Goal: Task Accomplishment & Management: Manage account settings

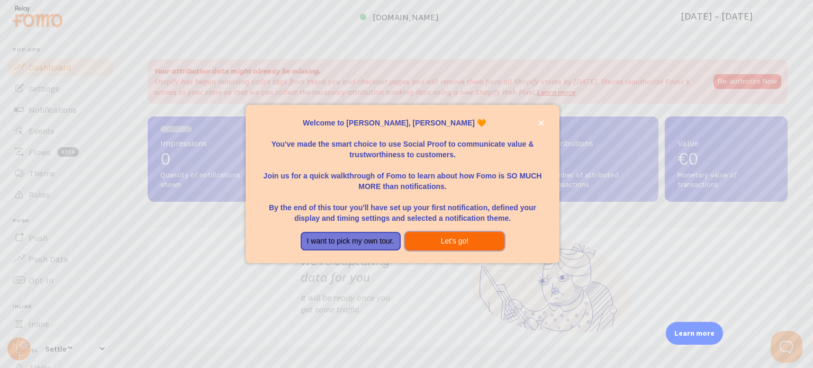
click at [423, 237] on button "Let's go!" at bounding box center [455, 241] width 100 height 19
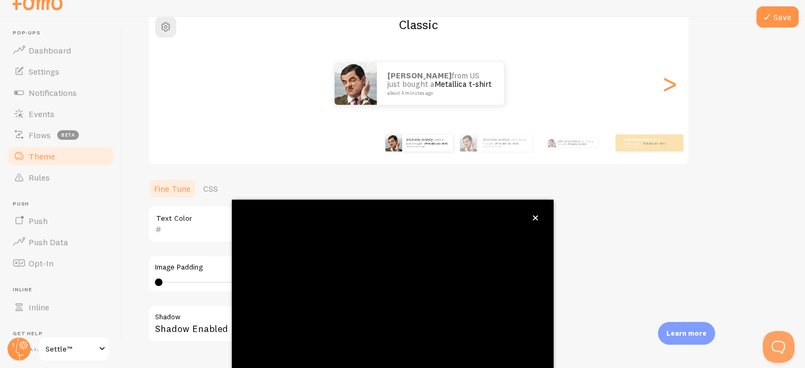
scroll to position [99, 0]
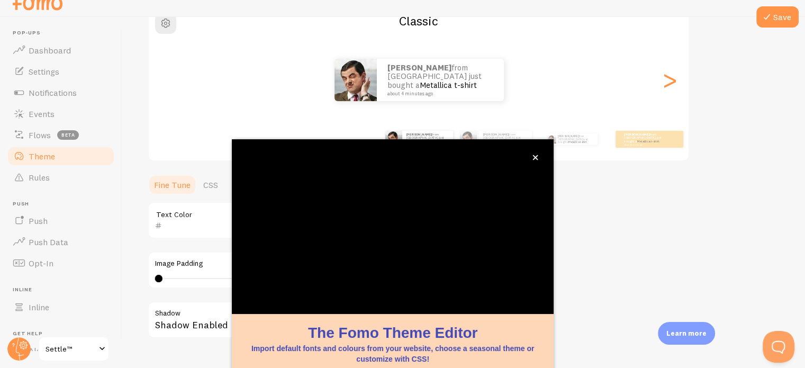
click at [654, 249] on div "Theme Choose a theme for your notifications Classic [PERSON_NAME] from [GEOGRAP…" at bounding box center [464, 194] width 632 height 502
click at [694, 327] on div "Learn more" at bounding box center [686, 333] width 57 height 23
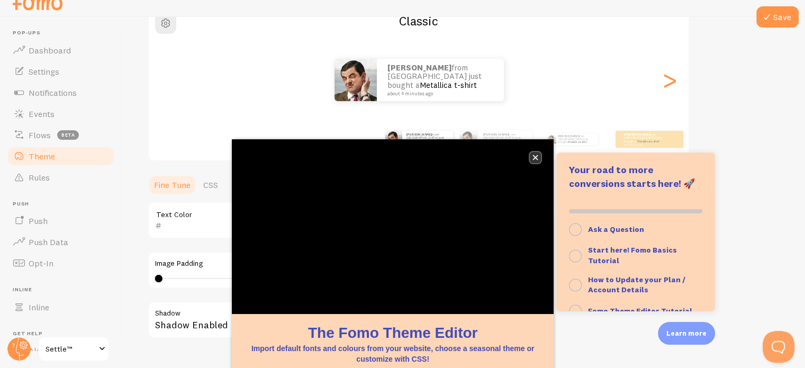
click at [532, 159] on icon "close," at bounding box center [535, 157] width 6 height 6
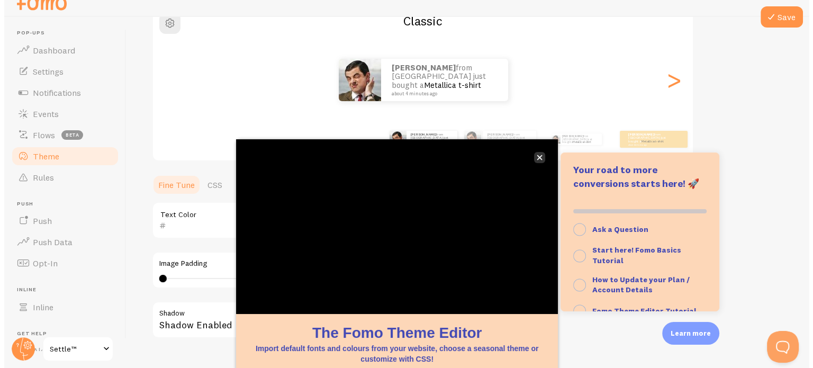
scroll to position [0, 0]
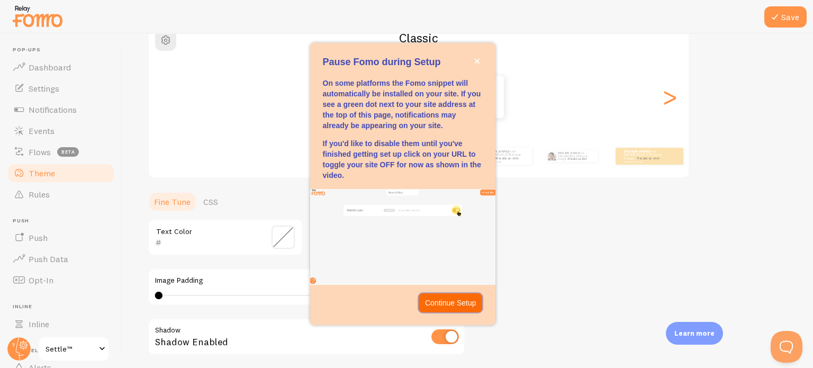
click at [463, 295] on button "Continue Setup" at bounding box center [450, 302] width 64 height 19
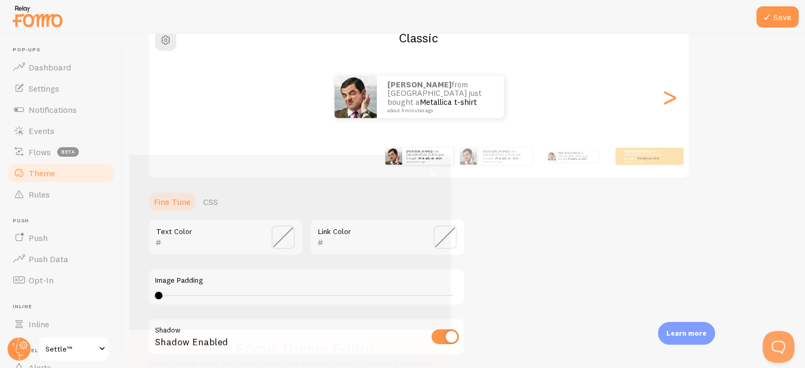
click at [649, 207] on div "Theme Choose a theme for your notifications Classic [PERSON_NAME] from [GEOGRAP…" at bounding box center [464, 211] width 632 height 502
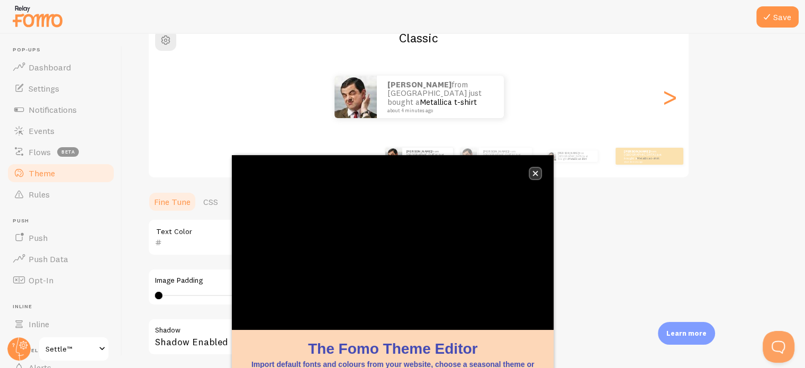
click at [535, 171] on icon "close," at bounding box center [535, 173] width 6 height 6
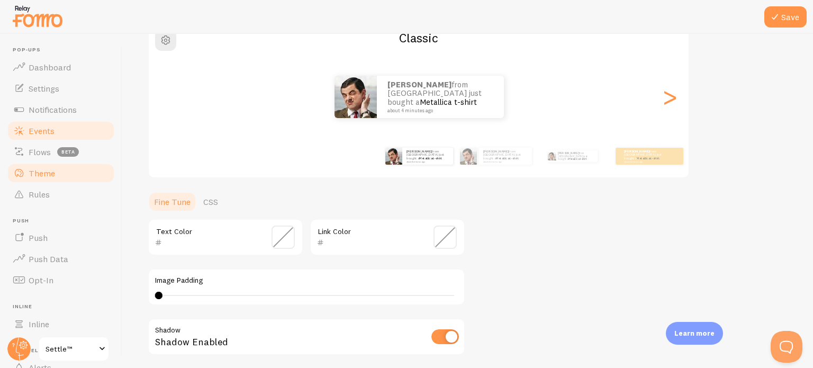
click at [76, 124] on link "Events" at bounding box center [60, 130] width 109 height 21
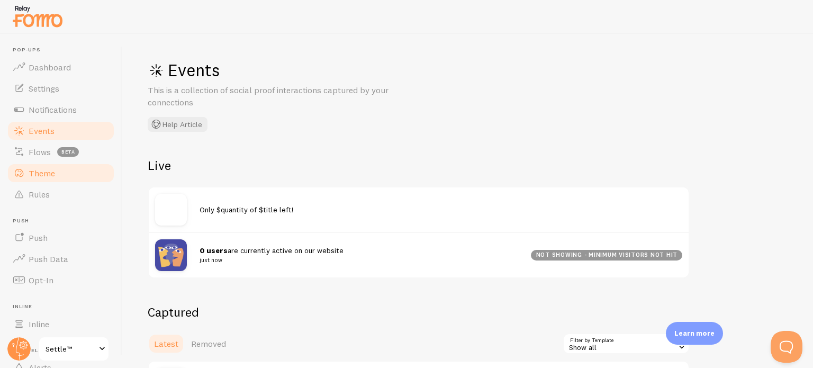
click at [88, 168] on link "Theme" at bounding box center [60, 172] width 109 height 21
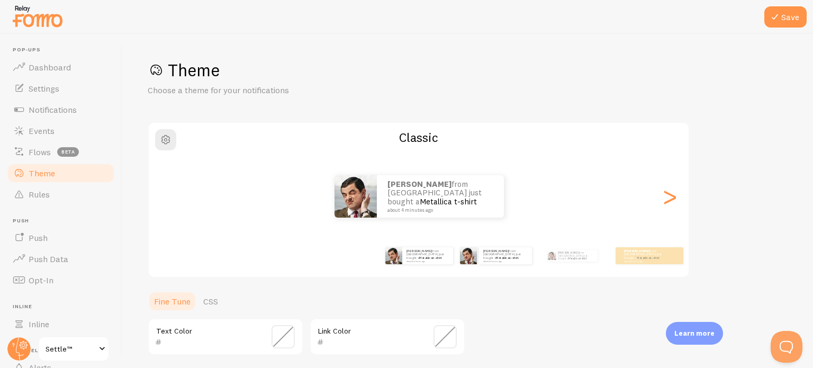
click at [508, 265] on div "[PERSON_NAME] from [GEOGRAPHIC_DATA] just bought a Metallica t-shirt about 4 mi…" at bounding box center [495, 256] width 68 height 30
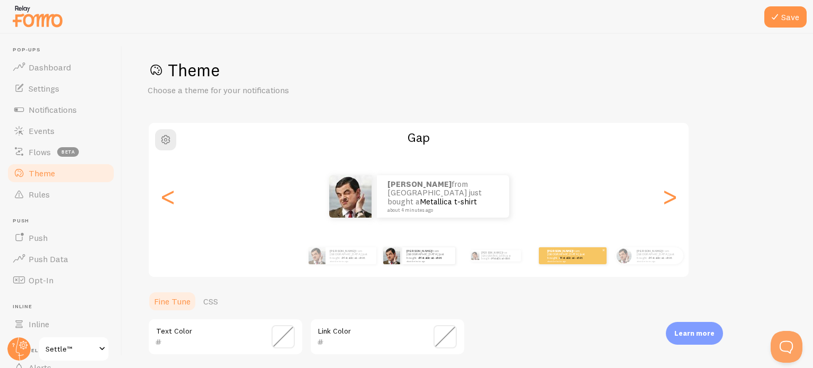
click at [544, 258] on div "[PERSON_NAME] from [GEOGRAPHIC_DATA] just bought a Metallica t-shirt about 4 mi…" at bounding box center [573, 255] width 68 height 17
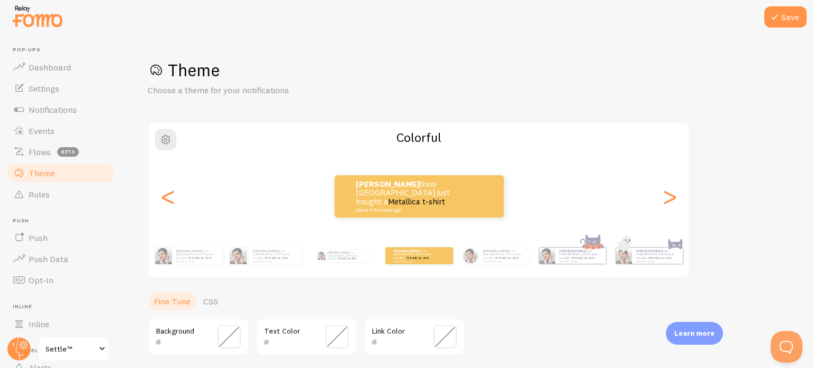
drag, startPoint x: 812, startPoint y: 138, endPoint x: 739, endPoint y: 251, distance: 134.7
click at [739, 251] on div "Save Theme Choose a theme for your notifications Colorful [PERSON_NAME] from [G…" at bounding box center [467, 201] width 690 height 334
click at [59, 239] on link "Push" at bounding box center [60, 237] width 109 height 21
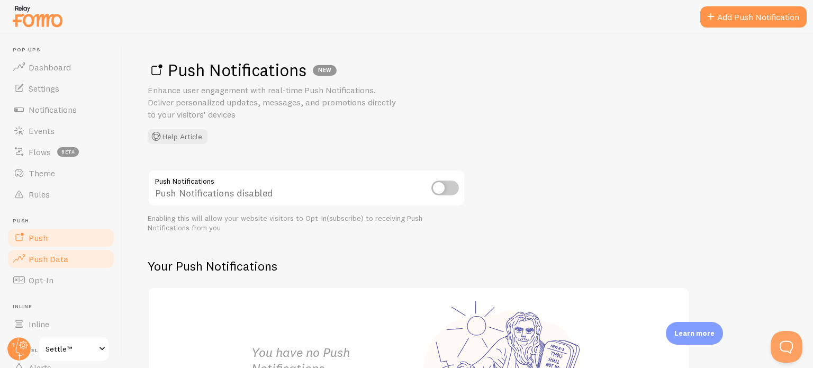
click at [46, 261] on span "Push Data" at bounding box center [49, 258] width 40 height 11
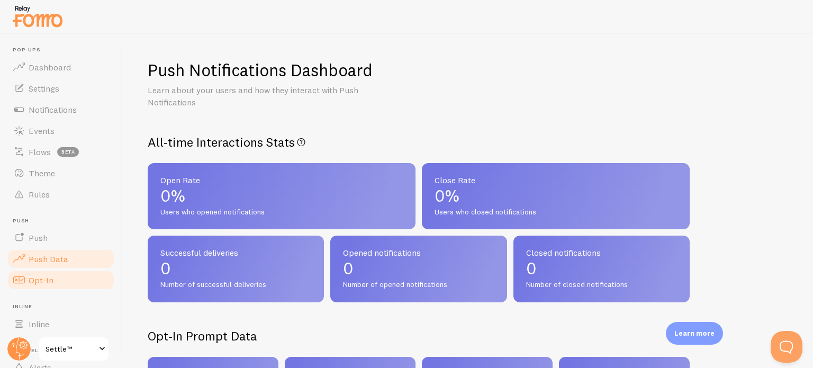
click at [54, 279] on link "Opt-In" at bounding box center [60, 279] width 109 height 21
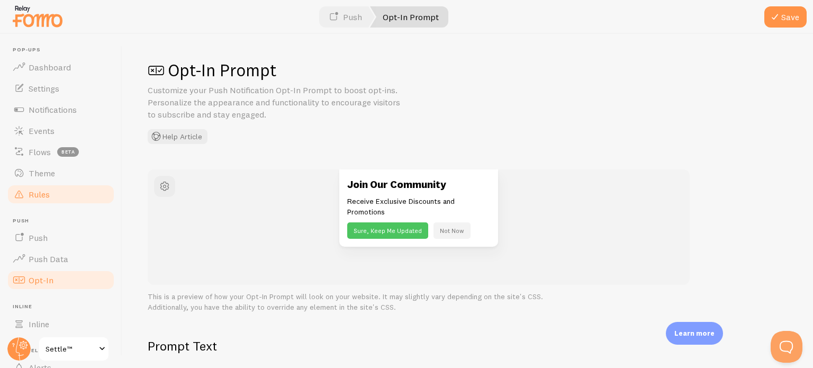
click at [53, 188] on link "Rules" at bounding box center [60, 194] width 109 height 21
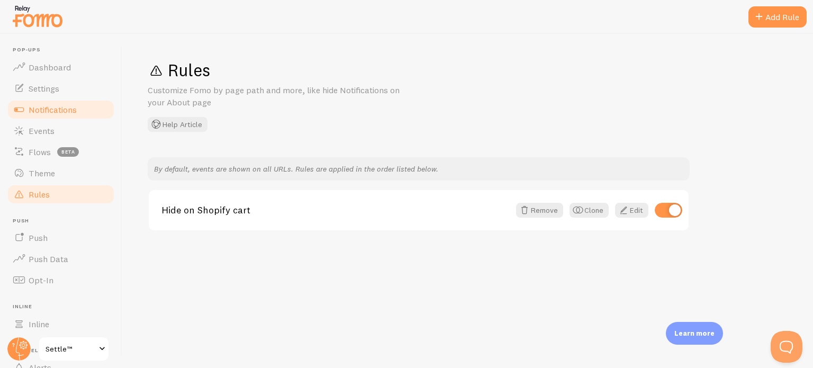
click at [70, 101] on link "Notifications" at bounding box center [60, 109] width 109 height 21
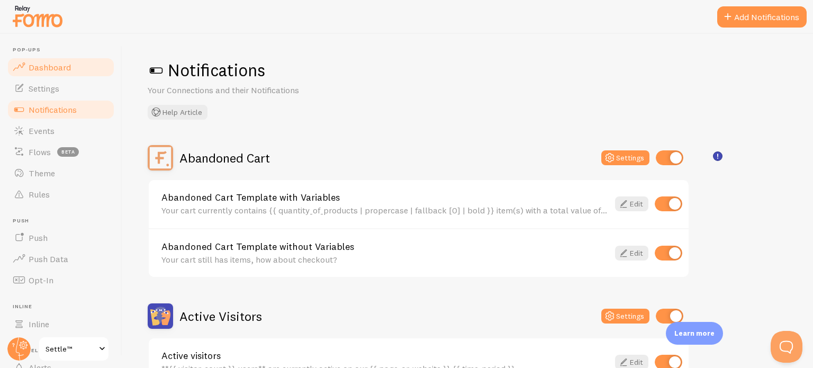
click at [54, 62] on span "Dashboard" at bounding box center [50, 67] width 42 height 11
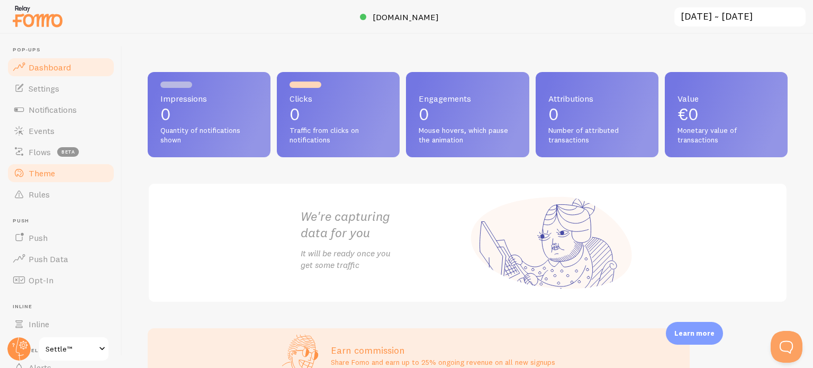
click at [70, 165] on link "Theme" at bounding box center [60, 172] width 109 height 21
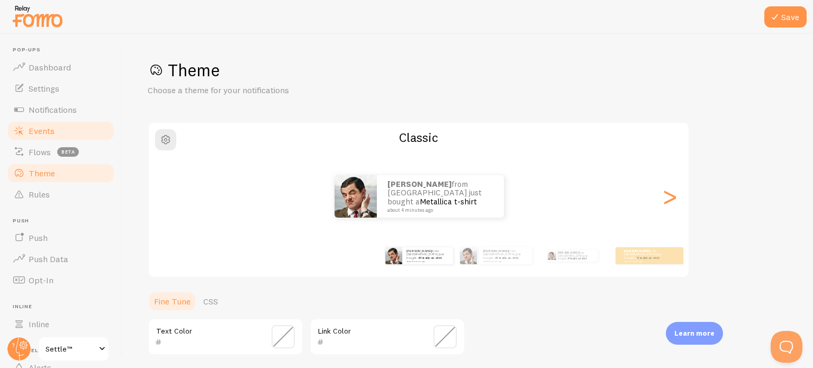
click at [50, 128] on span "Events" at bounding box center [42, 130] width 26 height 11
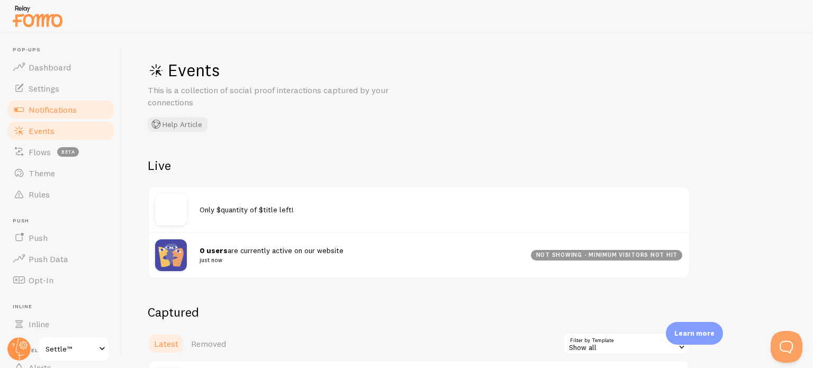
click at [58, 102] on link "Notifications" at bounding box center [60, 109] width 109 height 21
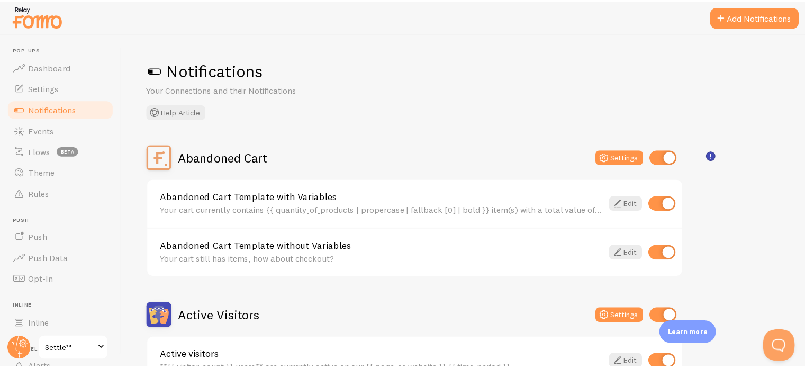
scroll to position [90, 0]
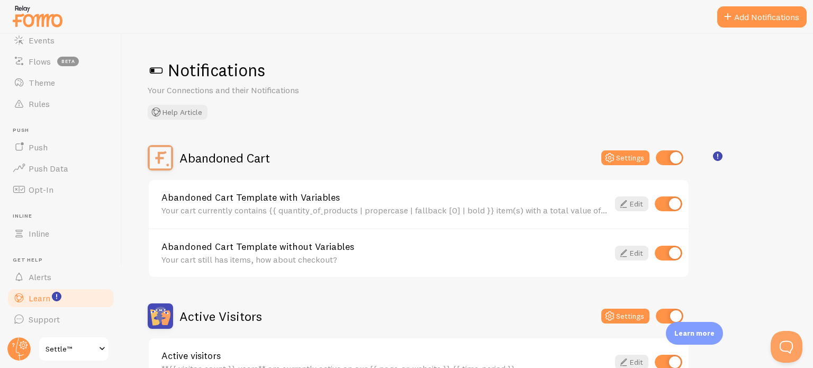
click at [68, 295] on link "Learn" at bounding box center [60, 297] width 109 height 21
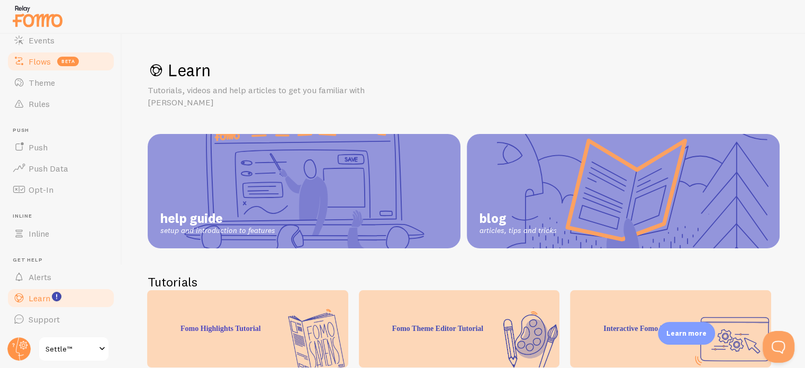
click at [84, 51] on link "Flows beta" at bounding box center [60, 61] width 109 height 21
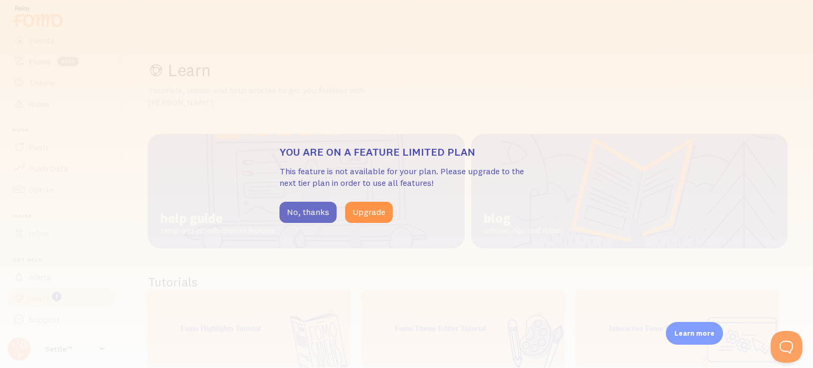
click at [313, 202] on button "No, thanks" at bounding box center [307, 212] width 57 height 21
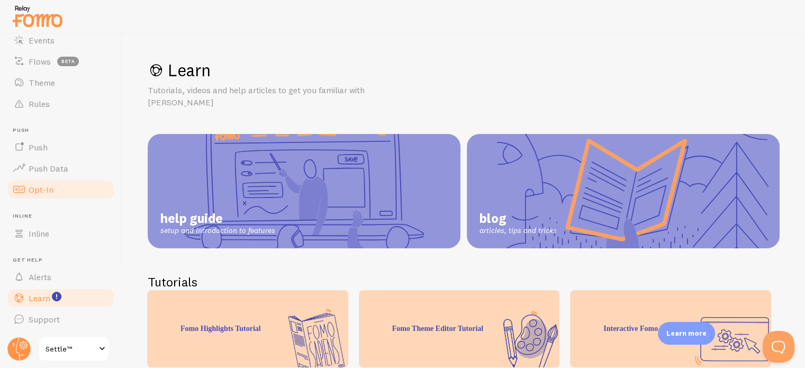
drag, startPoint x: 111, startPoint y: 283, endPoint x: 106, endPoint y: 192, distance: 91.6
click at [106, 192] on header "Pop-ups Dashboard Settings Notifications Events Flows beta Theme Rules [GEOGRAP…" at bounding box center [61, 201] width 122 height 334
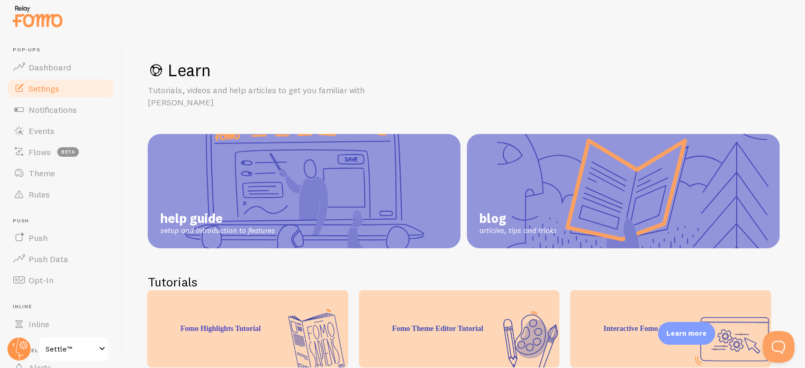
click at [88, 92] on link "Settings" at bounding box center [60, 88] width 109 height 21
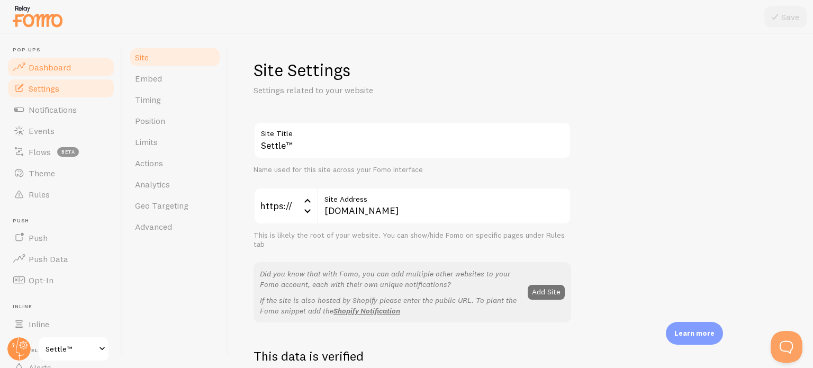
click at [67, 72] on link "Dashboard" at bounding box center [60, 67] width 109 height 21
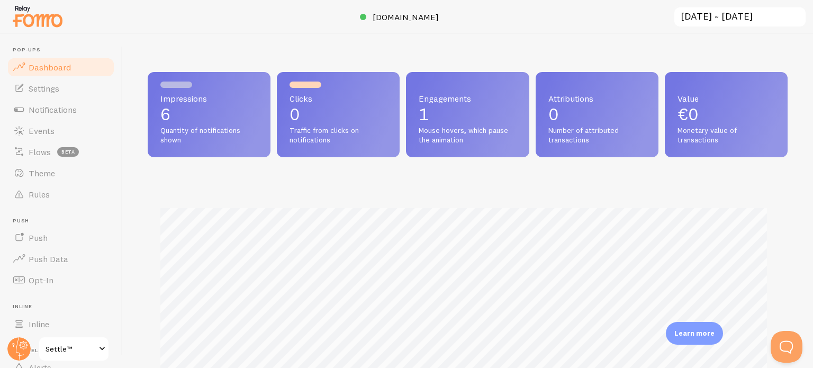
scroll to position [278, 631]
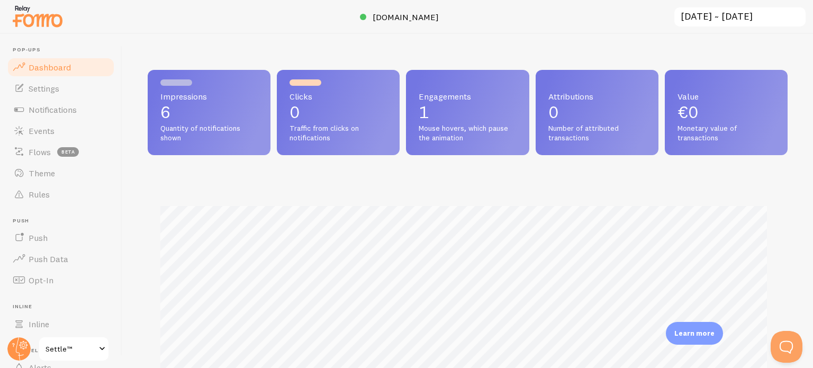
click at [812, 97] on div "Impressions 6 Quantity of notifications shown Clicks 0 Traffic from clicks on n…" at bounding box center [467, 201] width 690 height 334
click at [83, 352] on span "Settle™" at bounding box center [70, 348] width 50 height 13
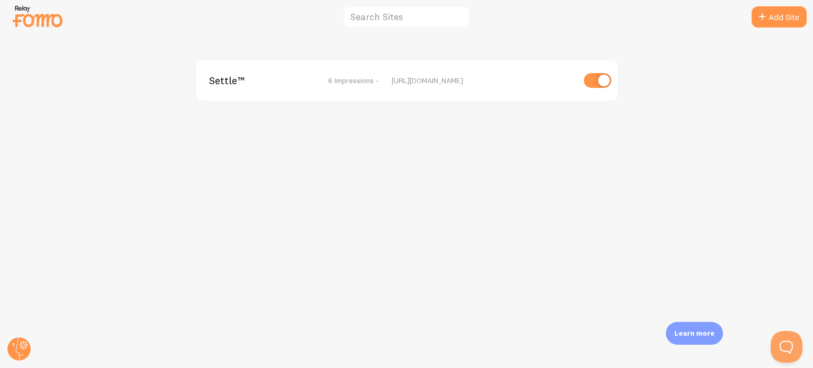
click at [35, 23] on img at bounding box center [37, 16] width 53 height 27
click at [243, 76] on span "Settle™" at bounding box center [251, 81] width 85 height 10
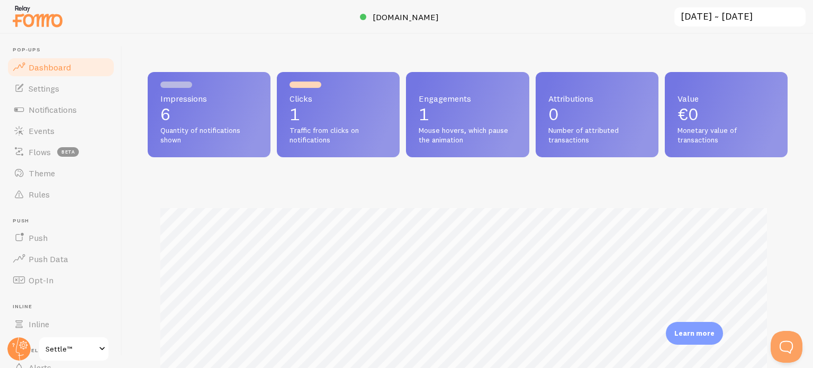
scroll to position [278, 631]
click at [32, 83] on span "Settings" at bounding box center [44, 88] width 31 height 11
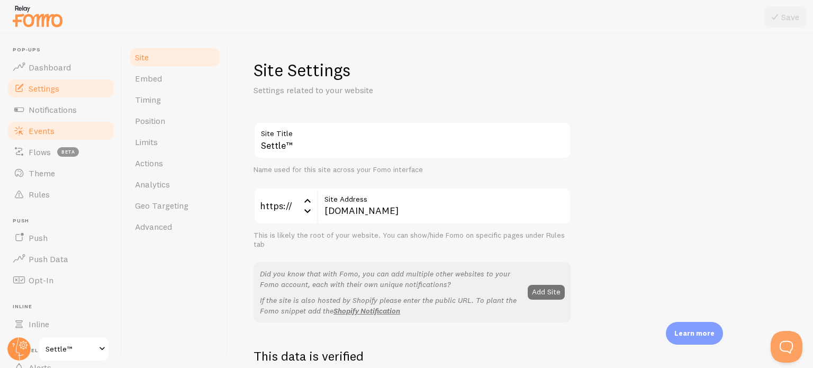
click at [48, 120] on link "Events" at bounding box center [60, 130] width 109 height 21
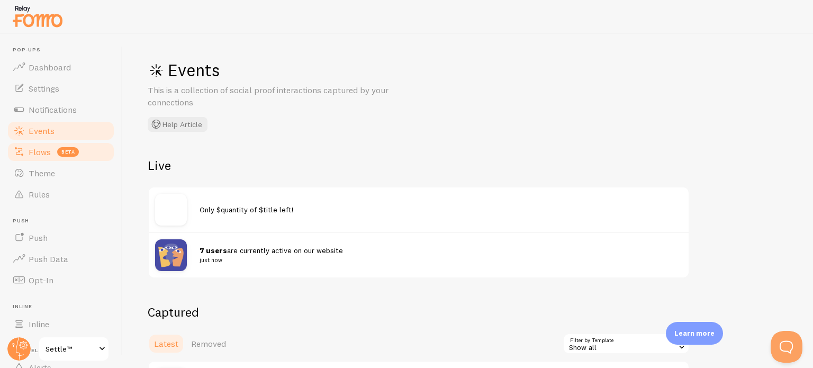
click at [54, 142] on link "Flows beta" at bounding box center [60, 151] width 109 height 21
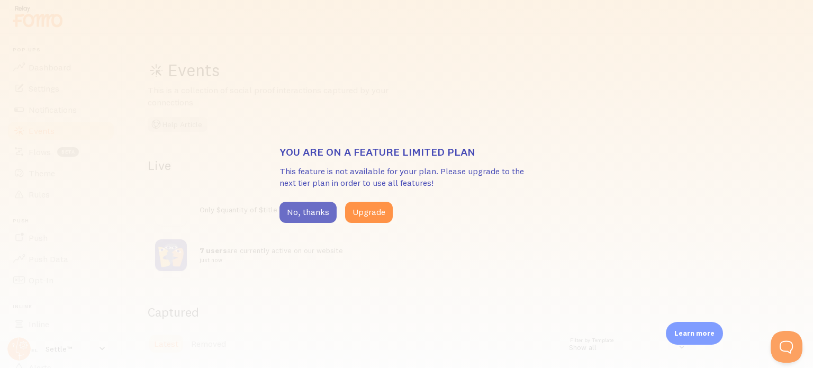
click at [305, 217] on button "No, thanks" at bounding box center [307, 212] width 57 height 21
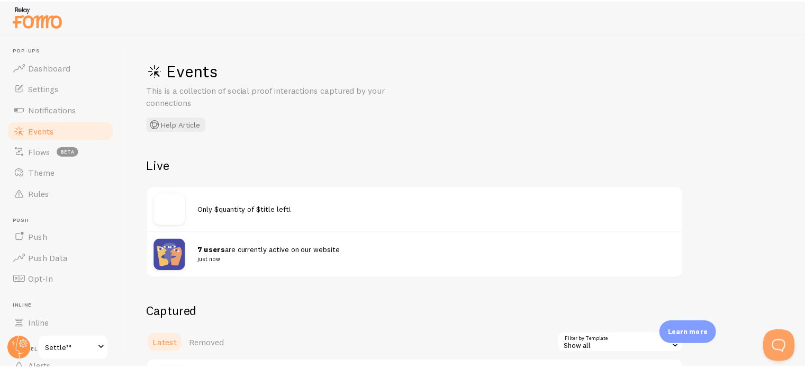
scroll to position [90, 0]
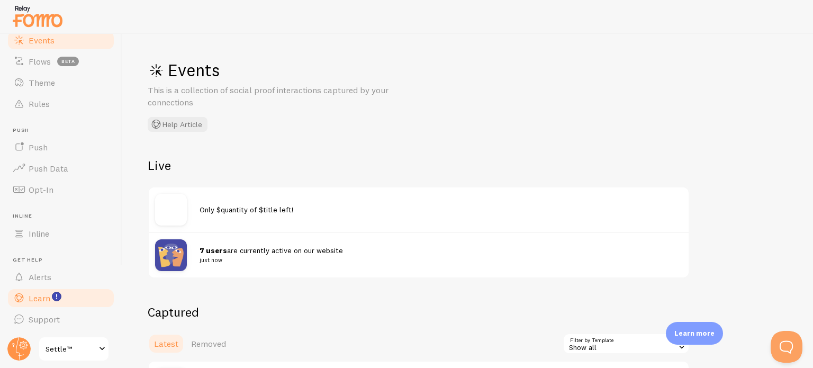
click at [70, 302] on link "Learn" at bounding box center [60, 297] width 109 height 21
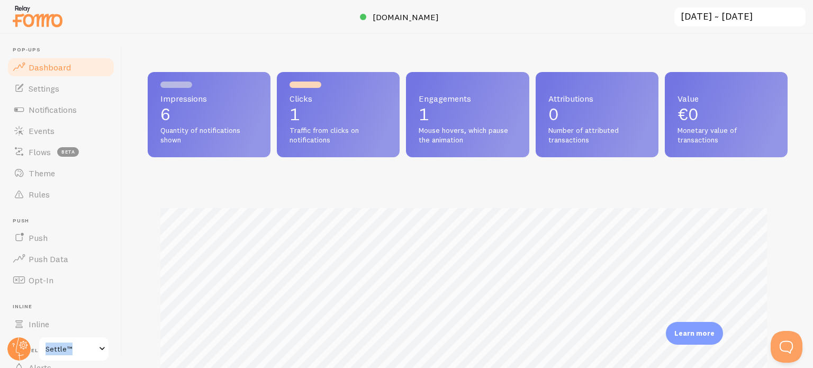
drag, startPoint x: 111, startPoint y: 151, endPoint x: 79, endPoint y: 344, distance: 195.6
click at [79, 344] on header "Pop-ups Dashboard Settings Notifications Events Flows beta Theme Rules [GEOGRAP…" at bounding box center [61, 201] width 122 height 334
click at [419, 20] on span "[DOMAIN_NAME]" at bounding box center [405, 17] width 66 height 11
click at [92, 110] on link "Notifications" at bounding box center [60, 109] width 109 height 21
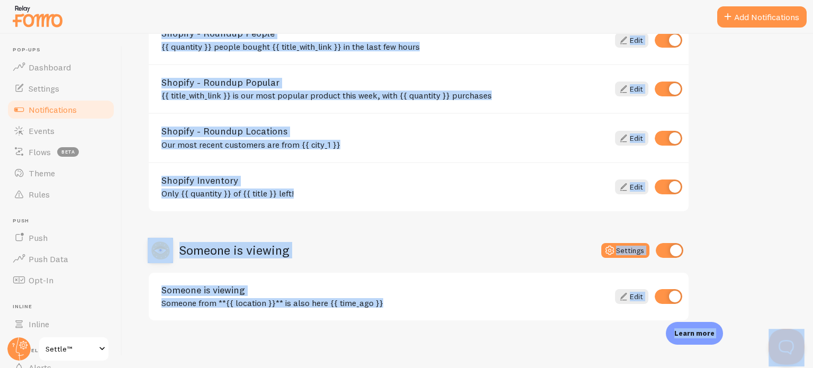
scroll to position [481, 0]
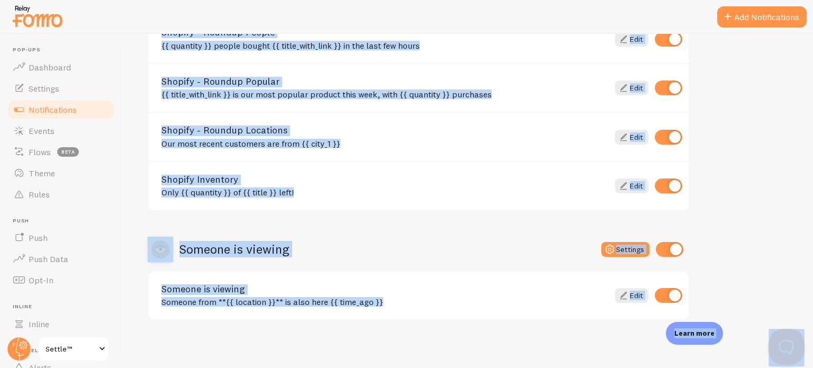
drag, startPoint x: 1580, startPoint y: 474, endPoint x: 796, endPoint y: 339, distance: 796.2
click at [51, 323] on link "Inline" at bounding box center [60, 323] width 109 height 21
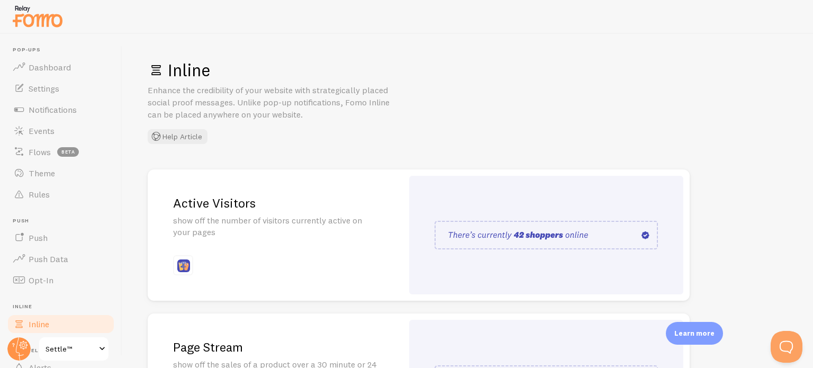
drag, startPoint x: 112, startPoint y: 215, endPoint x: 115, endPoint y: 226, distance: 10.9
click at [115, 226] on header "Pop-ups Dashboard Settings Notifications Events Flows beta Theme Rules [GEOGRAP…" at bounding box center [61, 201] width 122 height 334
click at [648, 236] on img at bounding box center [545, 235] width 223 height 29
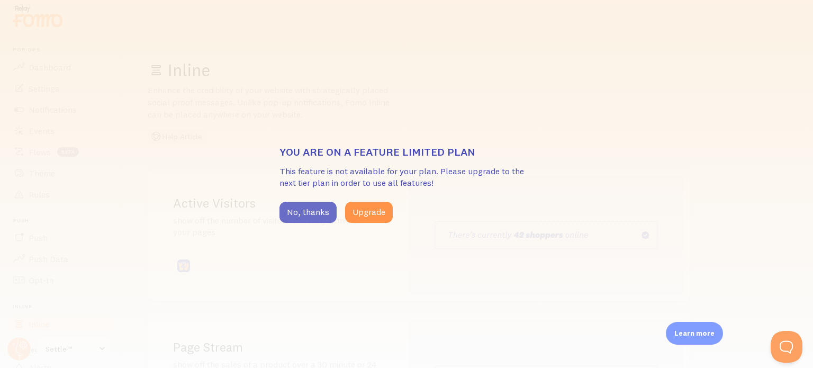
click at [305, 220] on button "No, thanks" at bounding box center [307, 212] width 57 height 21
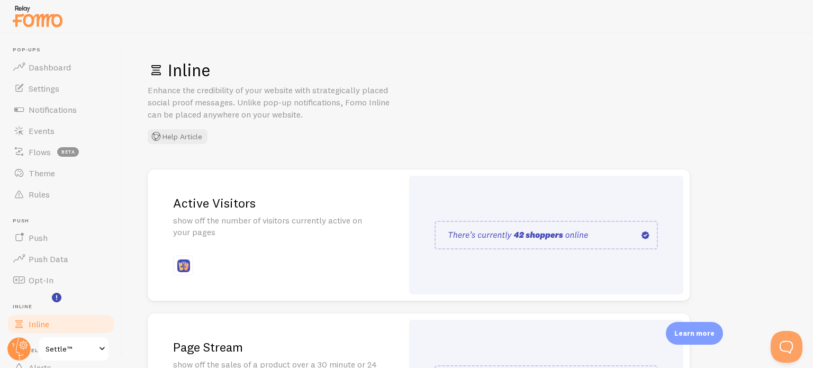
scroll to position [90, 0]
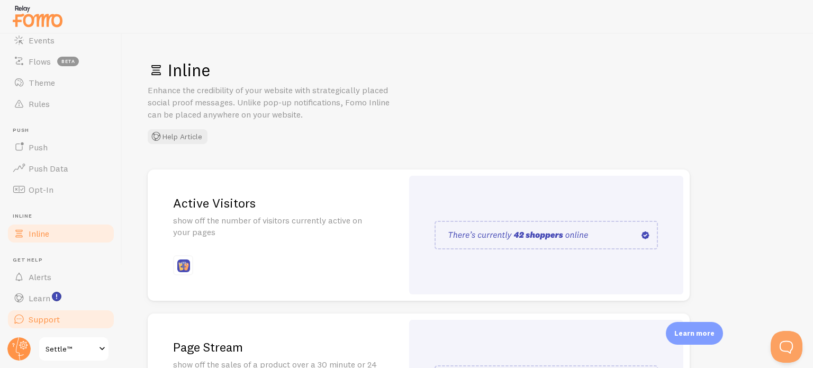
click at [41, 311] on link "Support" at bounding box center [60, 318] width 109 height 21
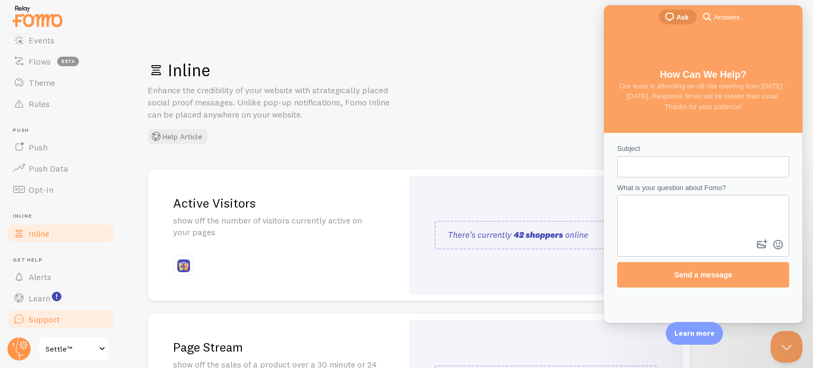
scroll to position [0, 0]
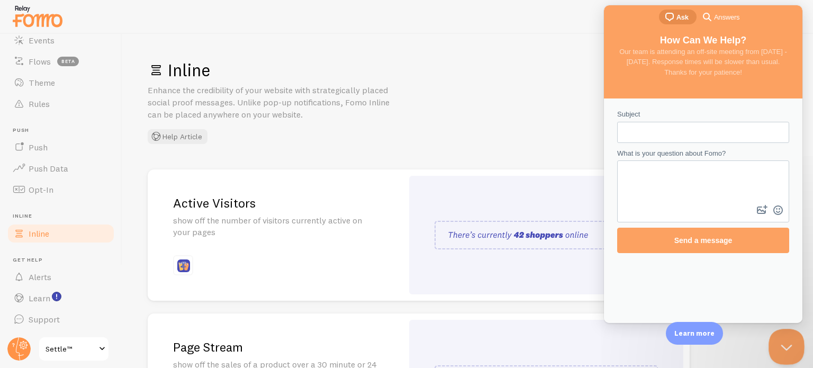
click at [794, 349] on button "Close Beacon popover" at bounding box center [784, 345] width 32 height 32
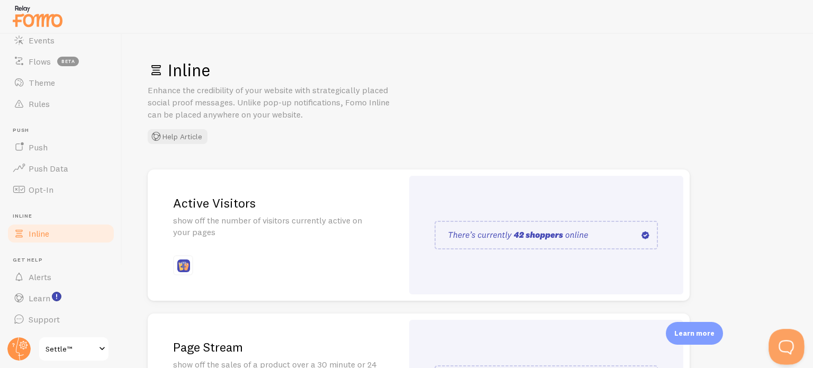
click at [794, 349] on button "Open Beacon popover" at bounding box center [784, 345] width 32 height 32
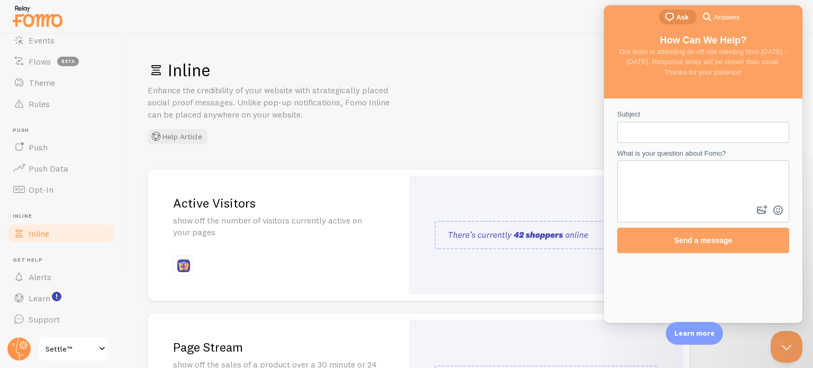
click at [75, 342] on span "Settle™" at bounding box center [70, 348] width 50 height 13
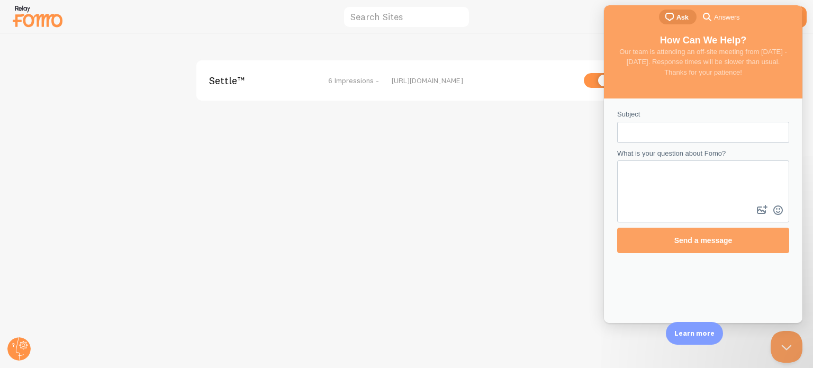
click at [599, 83] on input "checkbox" at bounding box center [598, 80] width 28 height 15
checkbox input "false"
click at [447, 187] on div "Settle™ disabled https://settleblankets.com" at bounding box center [407, 201] width 812 height 334
click at [25, 21] on img at bounding box center [37, 16] width 53 height 27
